Goal: Information Seeking & Learning: Learn about a topic

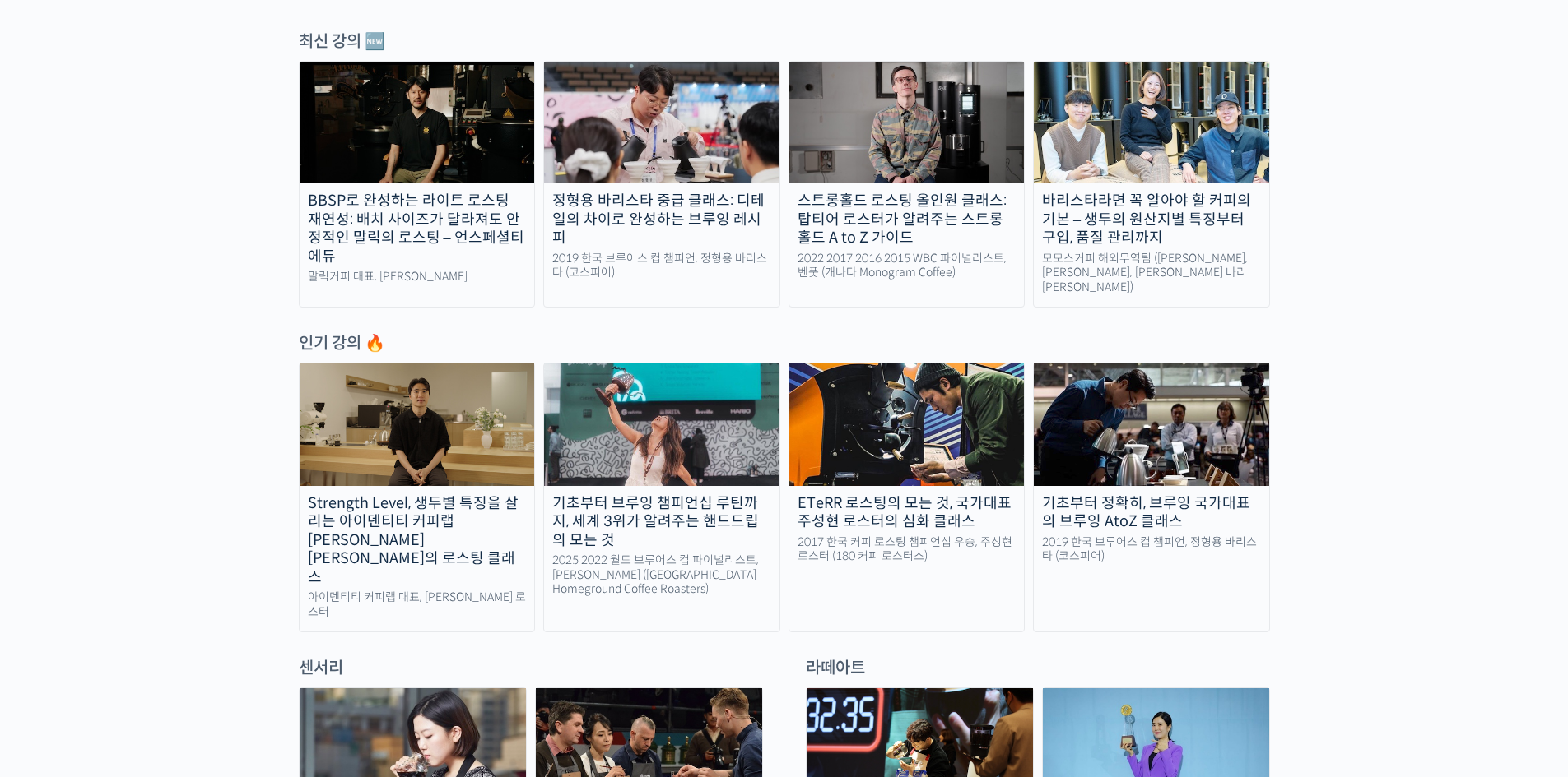
scroll to position [575, 0]
click at [458, 446] on img at bounding box center [417, 424] width 235 height 122
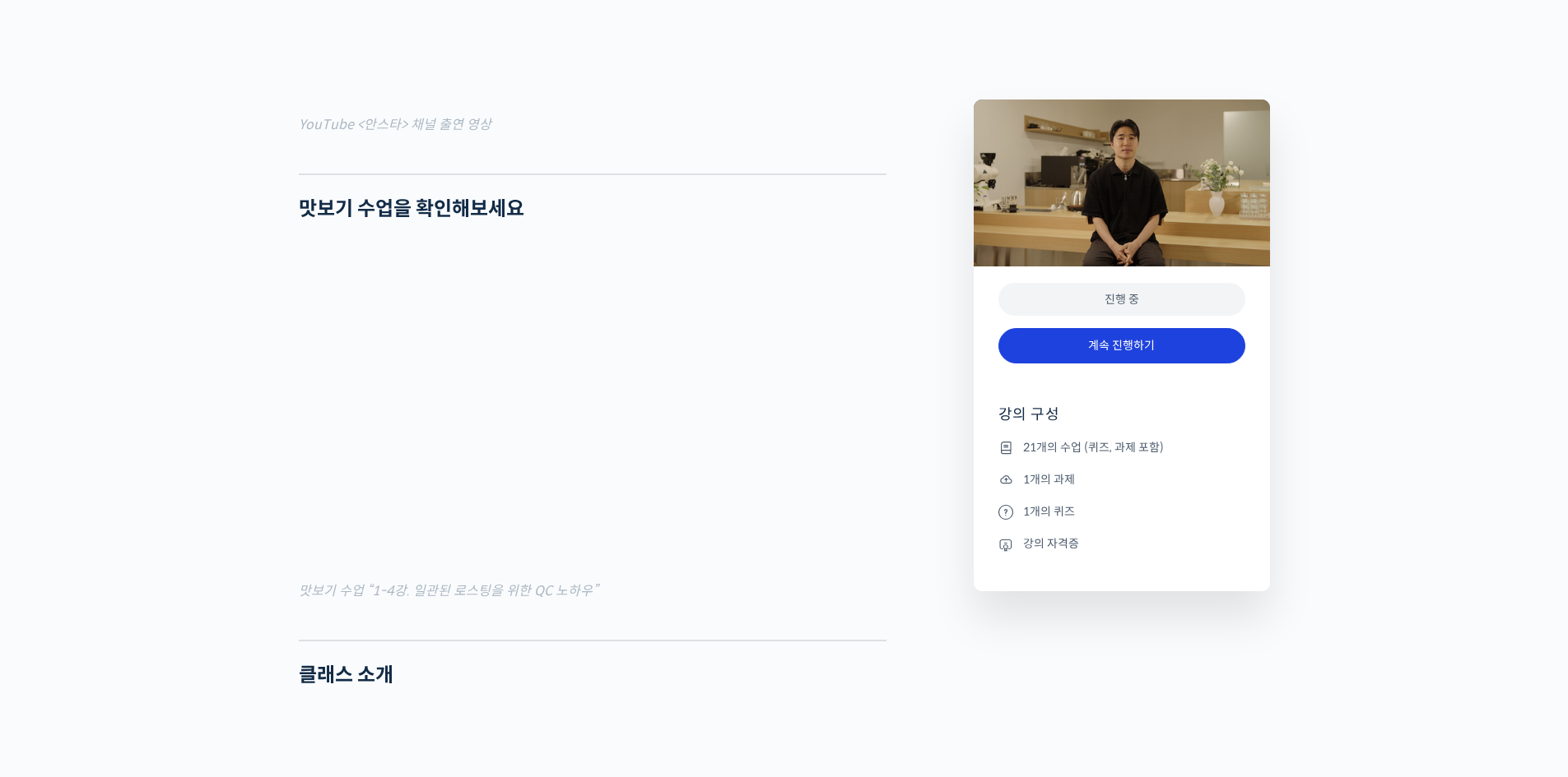
scroll to position [1727, 0]
click at [1195, 357] on link "계속 진행하기" at bounding box center [1121, 346] width 247 height 35
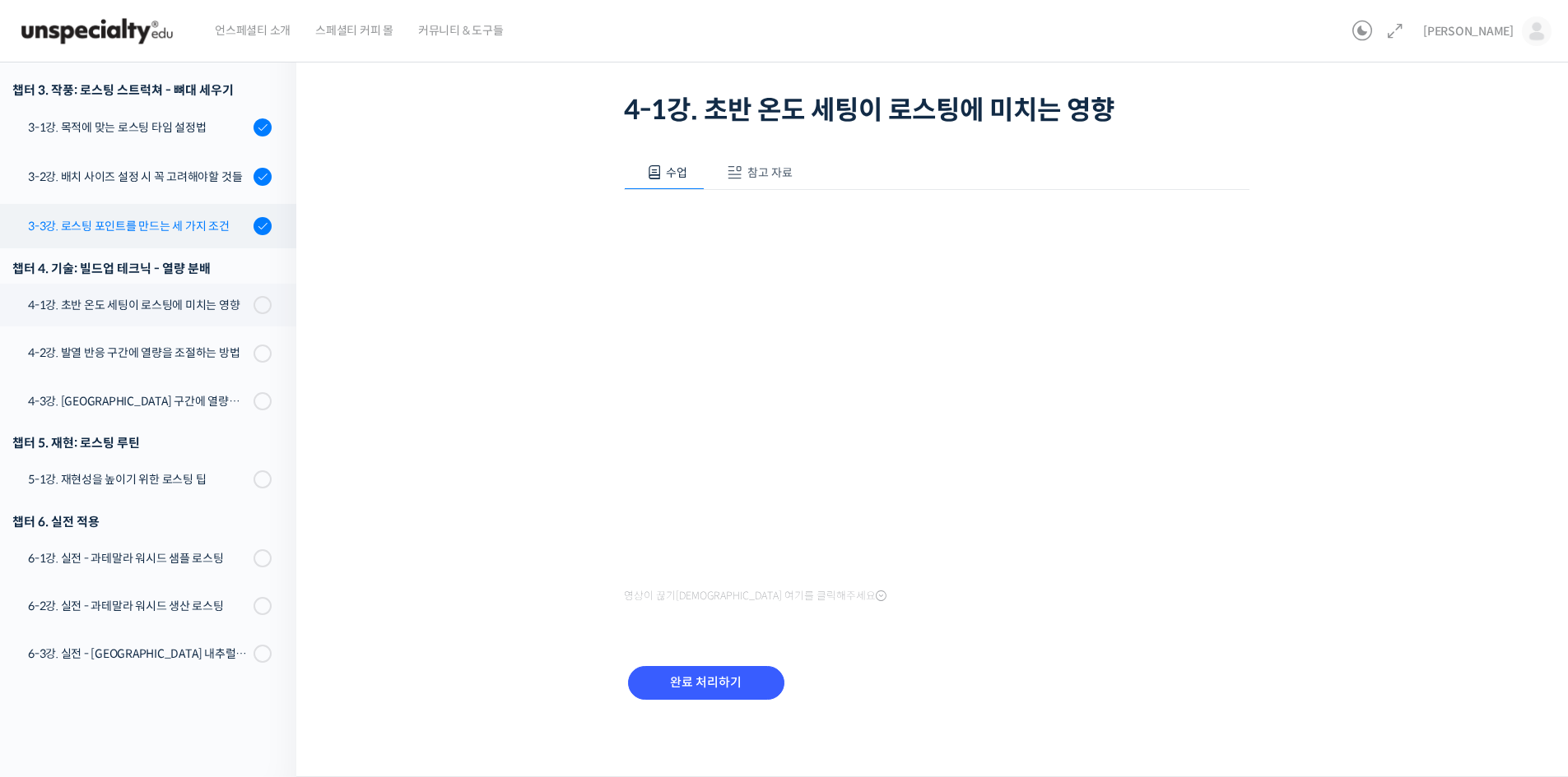
scroll to position [615, 0]
click at [93, 217] on div "3-3강. 로스팅 포인트를 만드는 세 가지 조건" at bounding box center [138, 226] width 221 height 18
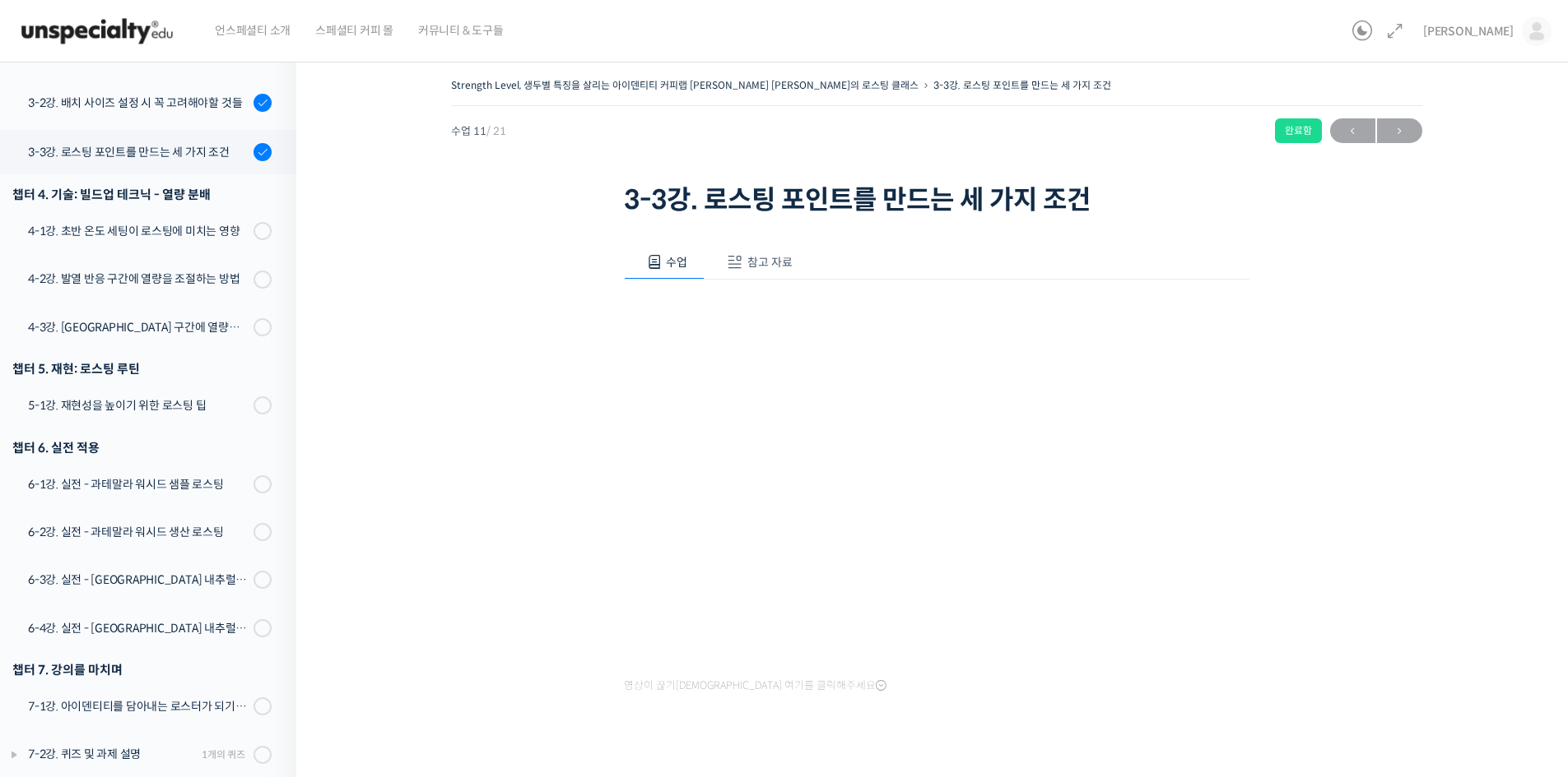
scroll to position [1, 0]
